Goal: Task Accomplishment & Management: Use online tool/utility

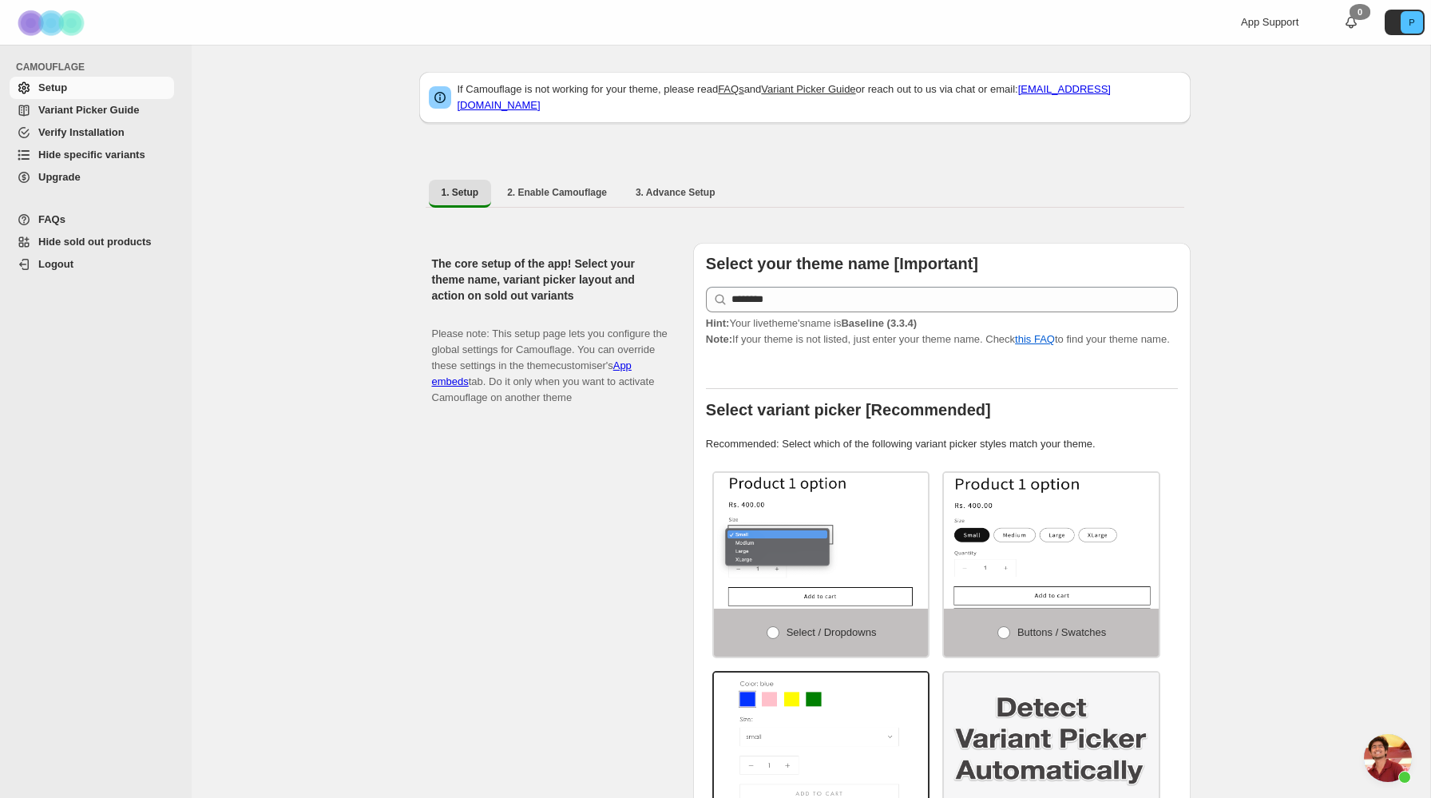
click at [44, 164] on link "Hide specific variants" at bounding box center [92, 155] width 164 height 22
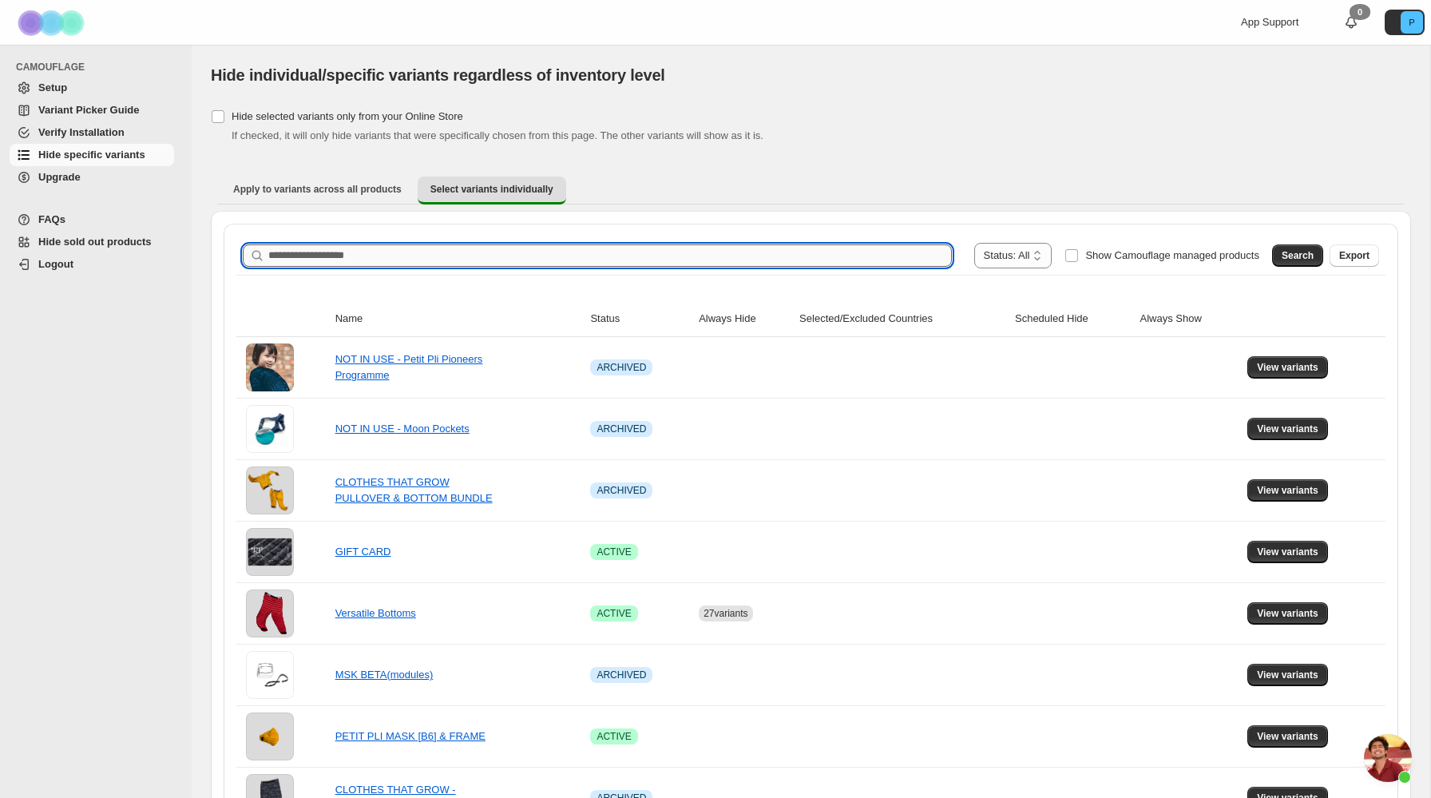
click at [365, 251] on input "Search product name" at bounding box center [609, 255] width 683 height 22
type input "******"
click at [1294, 251] on span "Search" at bounding box center [1298, 255] width 32 height 13
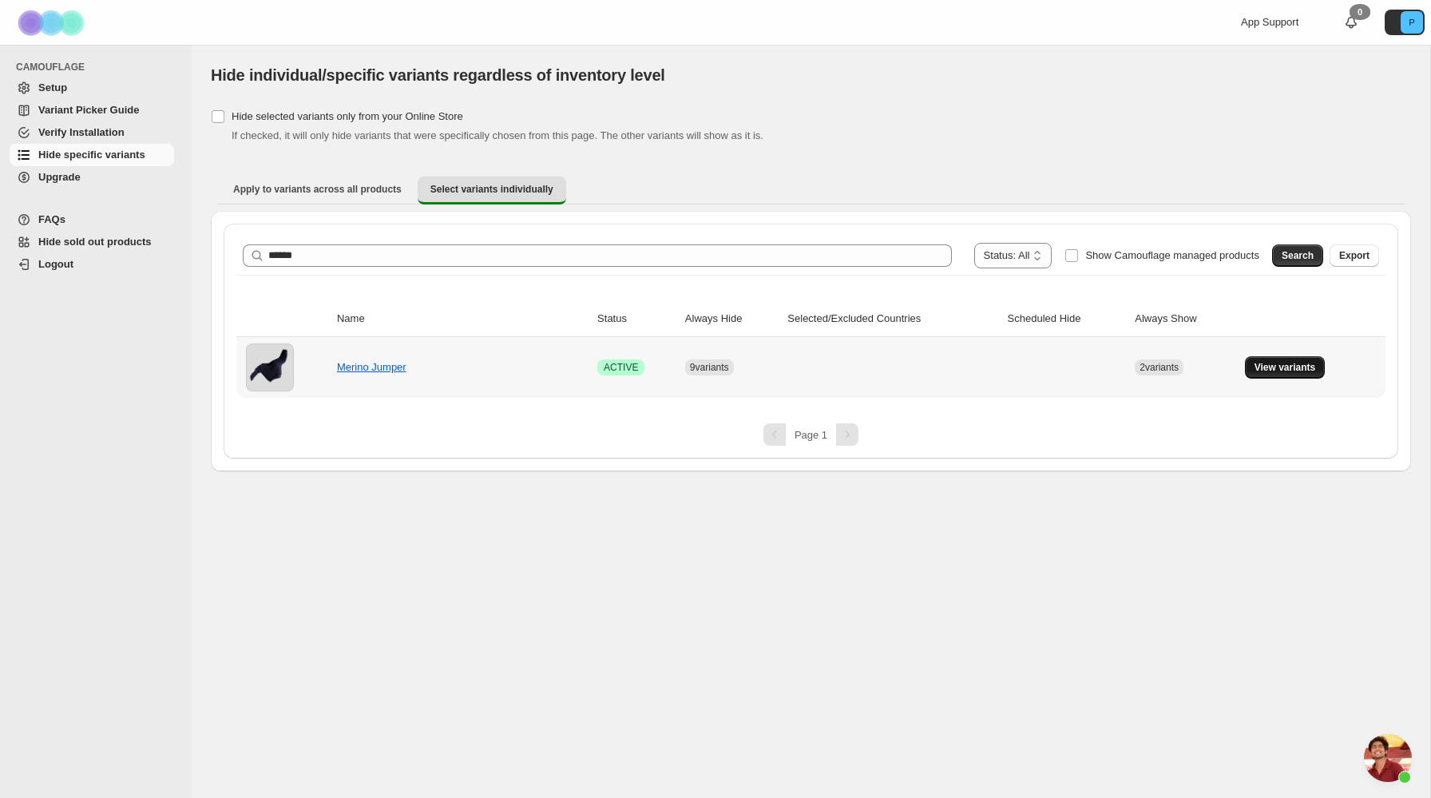
click at [1290, 367] on span "View variants" at bounding box center [1284, 367] width 61 height 13
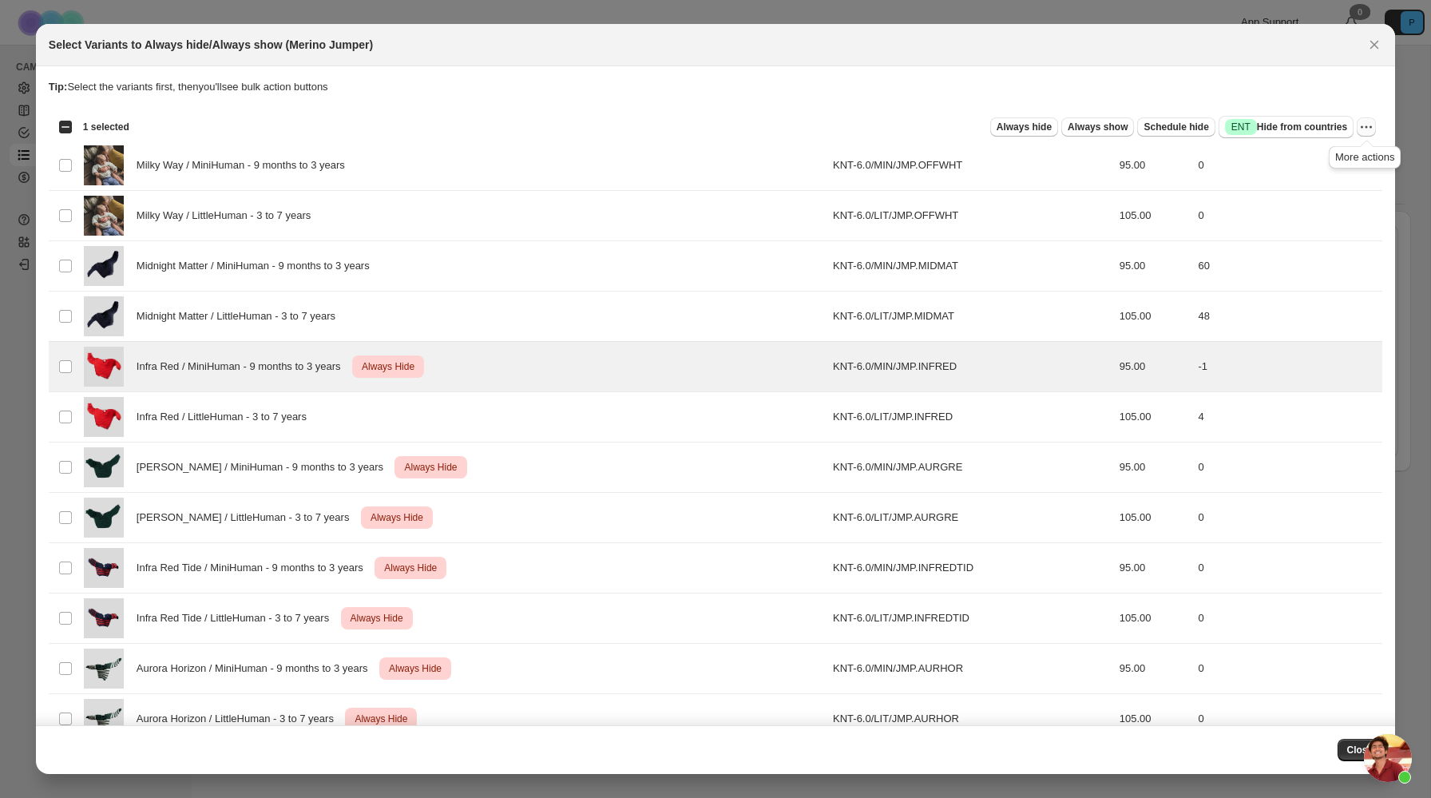
click at [1369, 121] on icon "More actions" at bounding box center [1366, 127] width 16 height 16
click at [1349, 162] on span "Undo always hide" at bounding box center [1308, 159] width 116 height 16
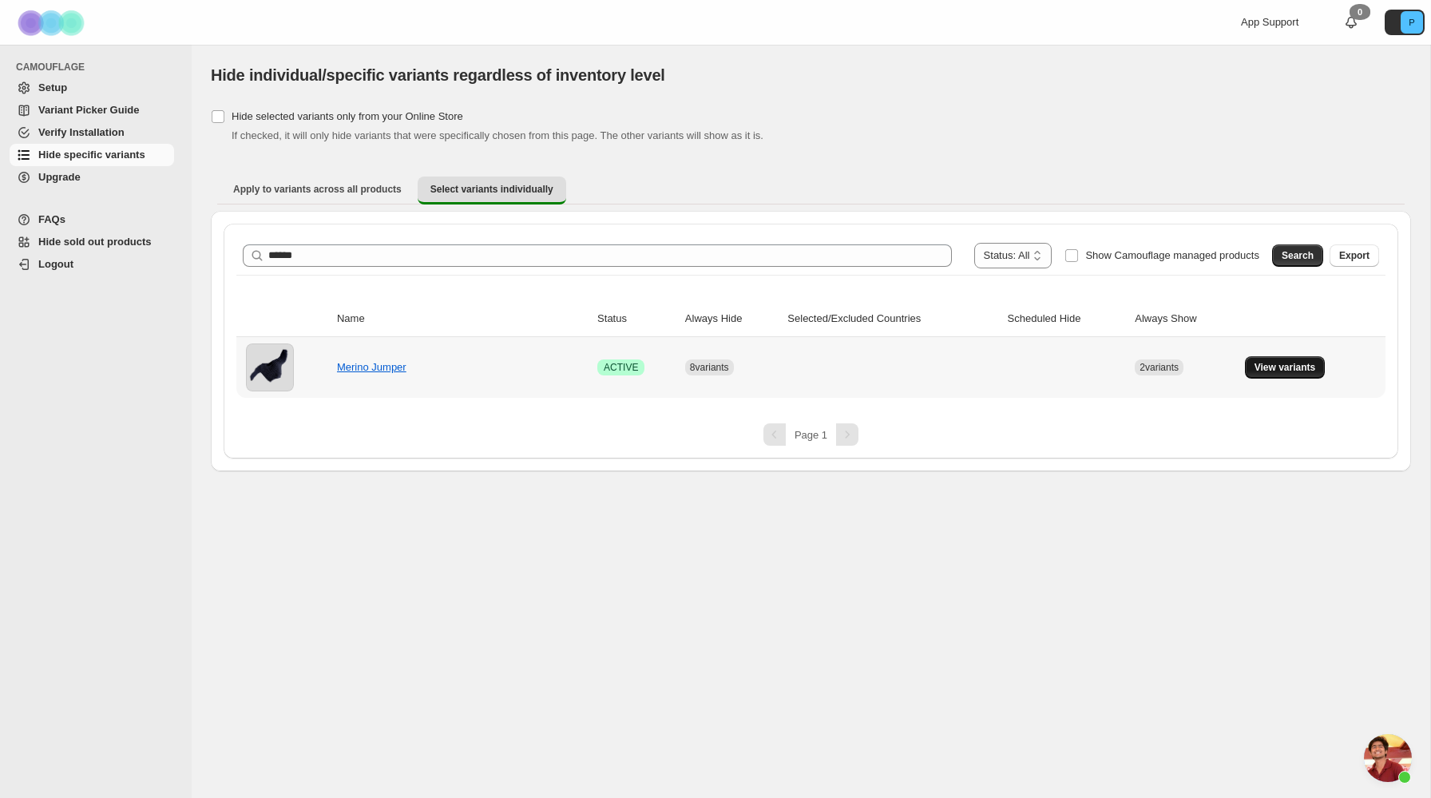
click at [1293, 373] on span "View variants" at bounding box center [1284, 367] width 61 height 13
